Goal: Information Seeking & Learning: Understand process/instructions

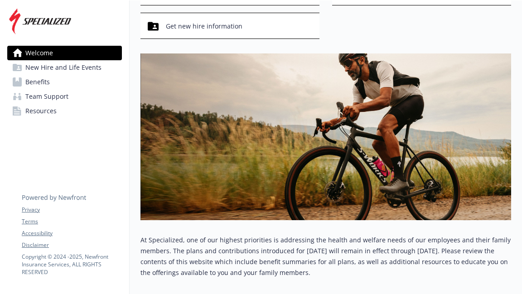
scroll to position [145, 0]
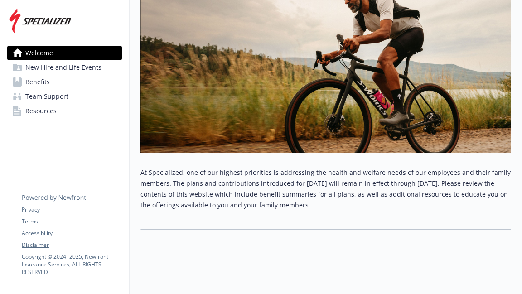
click at [61, 68] on span "New Hire and Life Events" at bounding box center [63, 67] width 76 height 15
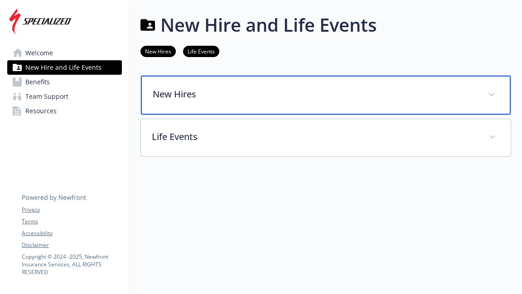
click at [167, 94] on p "New Hires" at bounding box center [315, 94] width 324 height 14
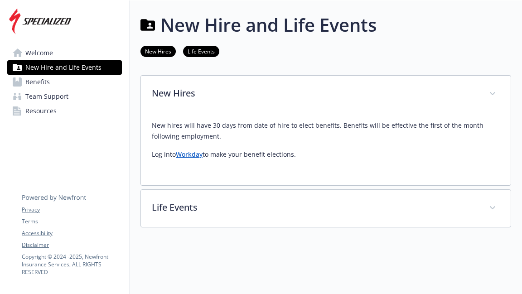
click at [43, 81] on span "Benefits" at bounding box center [37, 82] width 24 height 15
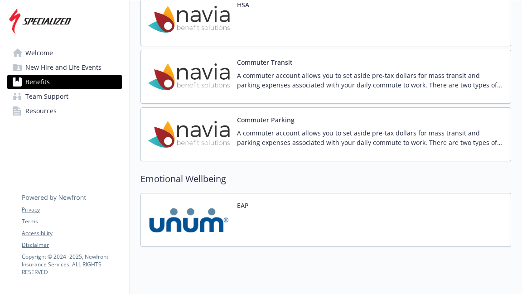
scroll to position [1030, 0]
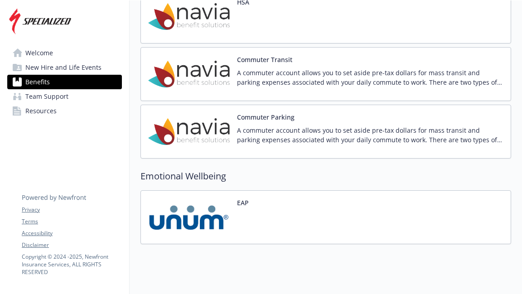
click at [78, 101] on link "Team Support" at bounding box center [64, 96] width 115 height 15
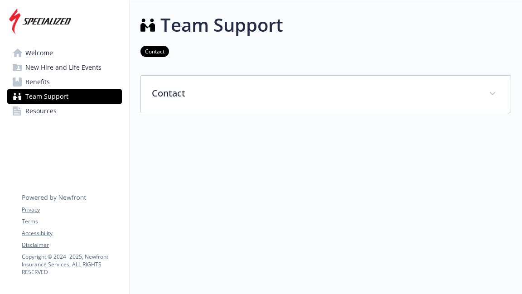
click at [70, 111] on link "Resources" at bounding box center [64, 111] width 115 height 15
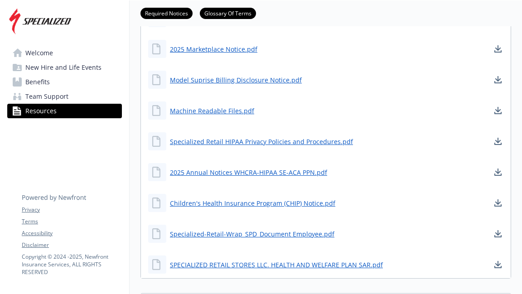
scroll to position [121, 0]
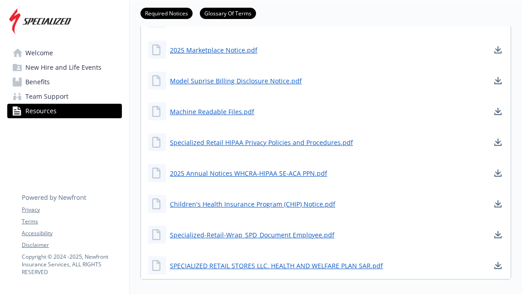
click at [91, 83] on link "Benefits" at bounding box center [64, 82] width 115 height 15
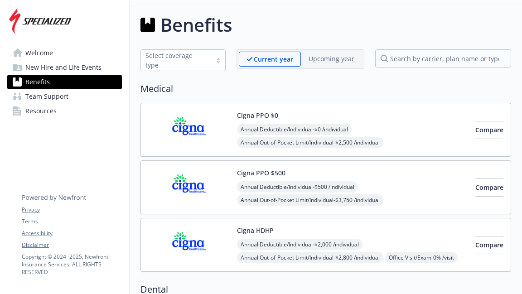
click at [377, 19] on div "Benefits" at bounding box center [325, 24] width 371 height 27
click at [65, 53] on link "Welcome" at bounding box center [64, 53] width 115 height 15
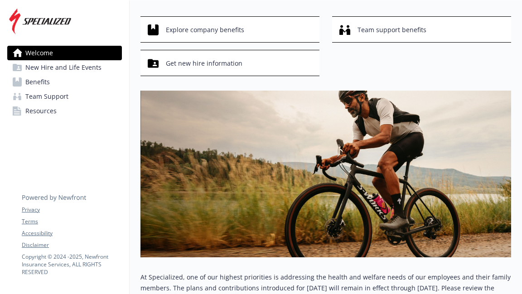
scroll to position [39, 0]
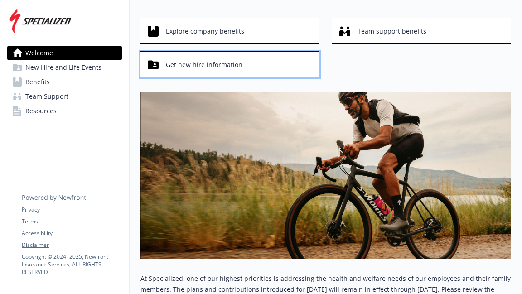
click at [181, 67] on span "Get new hire information" at bounding box center [204, 64] width 77 height 17
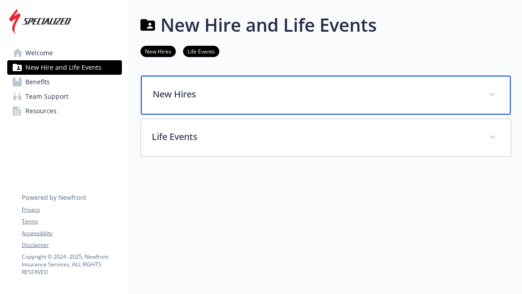
click at [175, 90] on p "New Hires" at bounding box center [315, 94] width 324 height 14
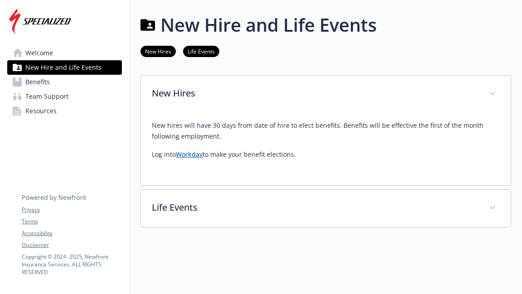
click at [192, 159] on p "Log into Workday to make your benefit elections." at bounding box center [326, 154] width 348 height 11
click at [194, 153] on link "Workday" at bounding box center [189, 154] width 27 height 9
